Goal: Task Accomplishment & Management: Manage account settings

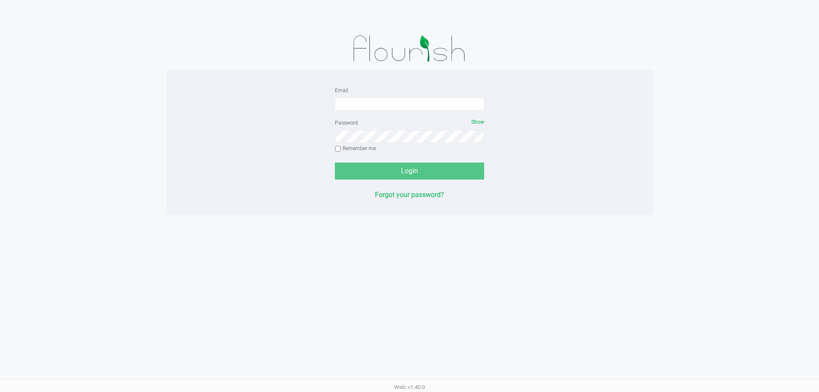
click at [373, 119] on div "Password Show Remember me" at bounding box center [409, 136] width 149 height 38
drag, startPoint x: 376, startPoint y: 104, endPoint x: 382, endPoint y: 104, distance: 6.4
click at [377, 104] on input "Email" at bounding box center [409, 104] width 149 height 13
type input "[EMAIL_ADDRESS][DOMAIN_NAME]"
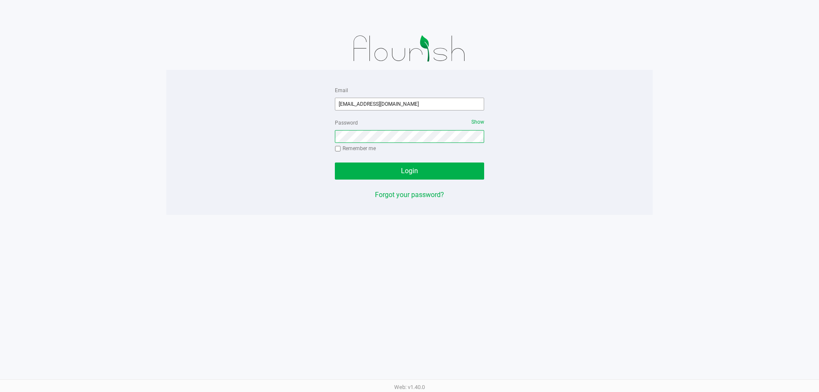
click at [335, 162] on button "Login" at bounding box center [409, 170] width 149 height 17
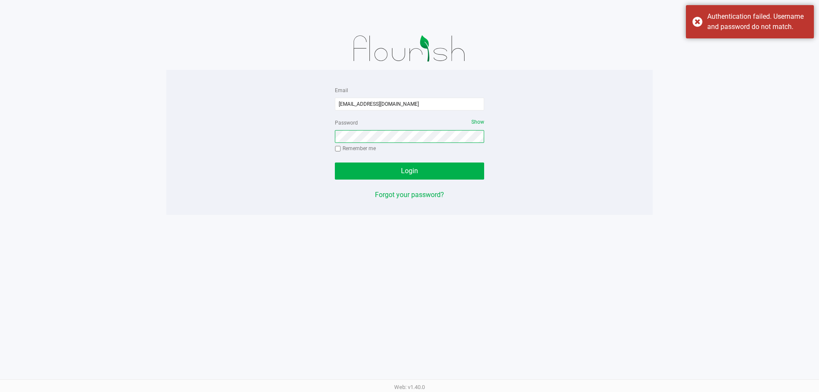
click at [335, 162] on button "Login" at bounding box center [409, 170] width 149 height 17
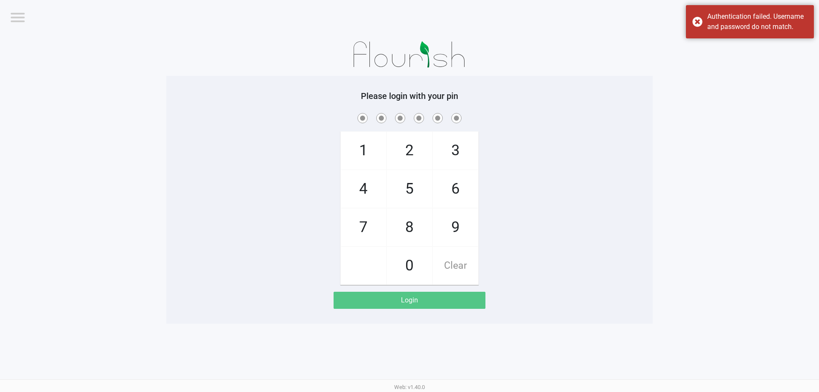
click at [567, 78] on div "Please login with your pin 1 4 7 2 5 8 0 3 6 9 Clear Login" at bounding box center [409, 200] width 486 height 248
click at [743, 25] on div "Authentication failed. Username and password do not match." at bounding box center [757, 22] width 100 height 20
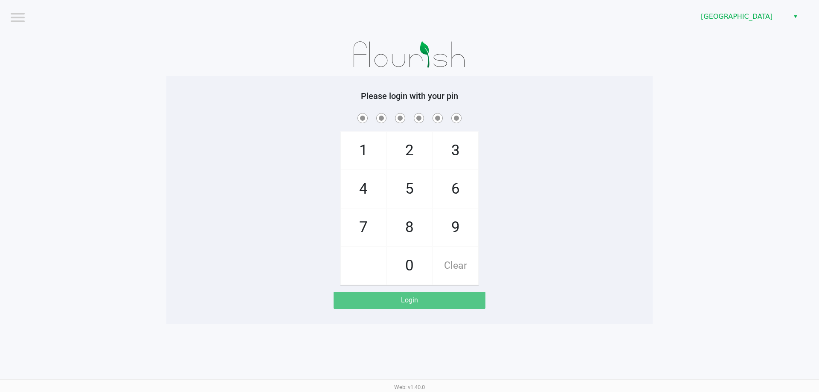
click at [718, 78] on app-pos-login-wrapper "Logout [GEOGRAPHIC_DATA] WC Please login with your pin 1 4 7 2 5 8 0 3 6 9 Clea…" at bounding box center [409, 162] width 819 height 324
click at [735, 21] on span "[GEOGRAPHIC_DATA]" at bounding box center [741, 17] width 83 height 10
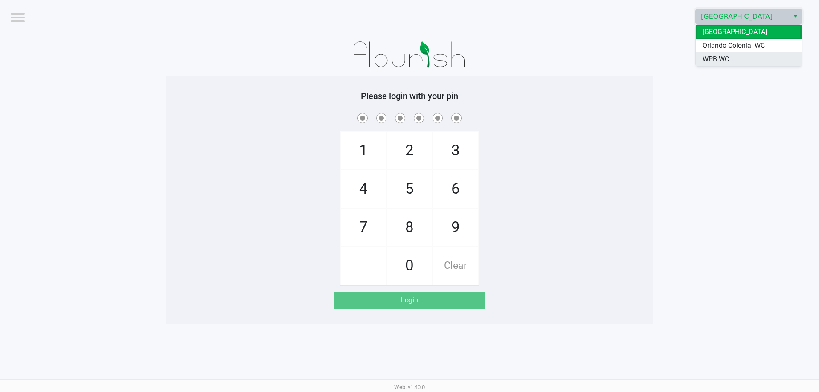
click at [735, 58] on li "WPB WC" at bounding box center [748, 59] width 106 height 14
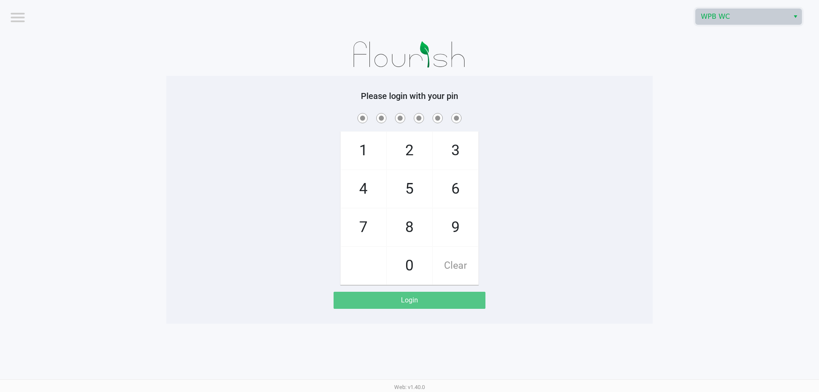
click at [712, 110] on app-pos-login-wrapper "Logout WPB WC Please login with your pin 1 4 7 2 5 8 0 3 6 9 Clear Login" at bounding box center [409, 162] width 819 height 324
